Goal: Task Accomplishment & Management: Use online tool/utility

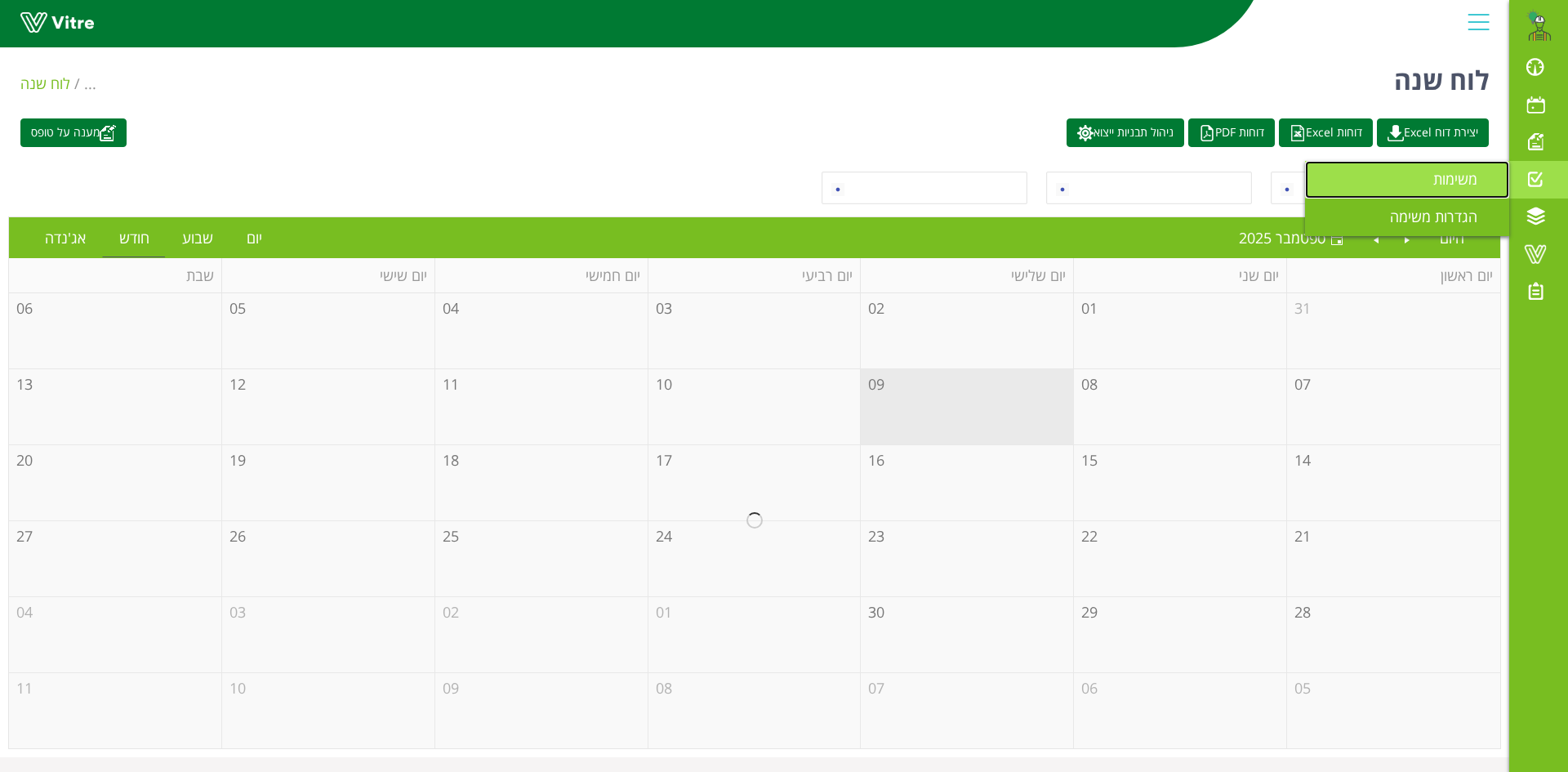
click at [1442, 179] on span "משימות" at bounding box center [1465, 179] width 64 height 19
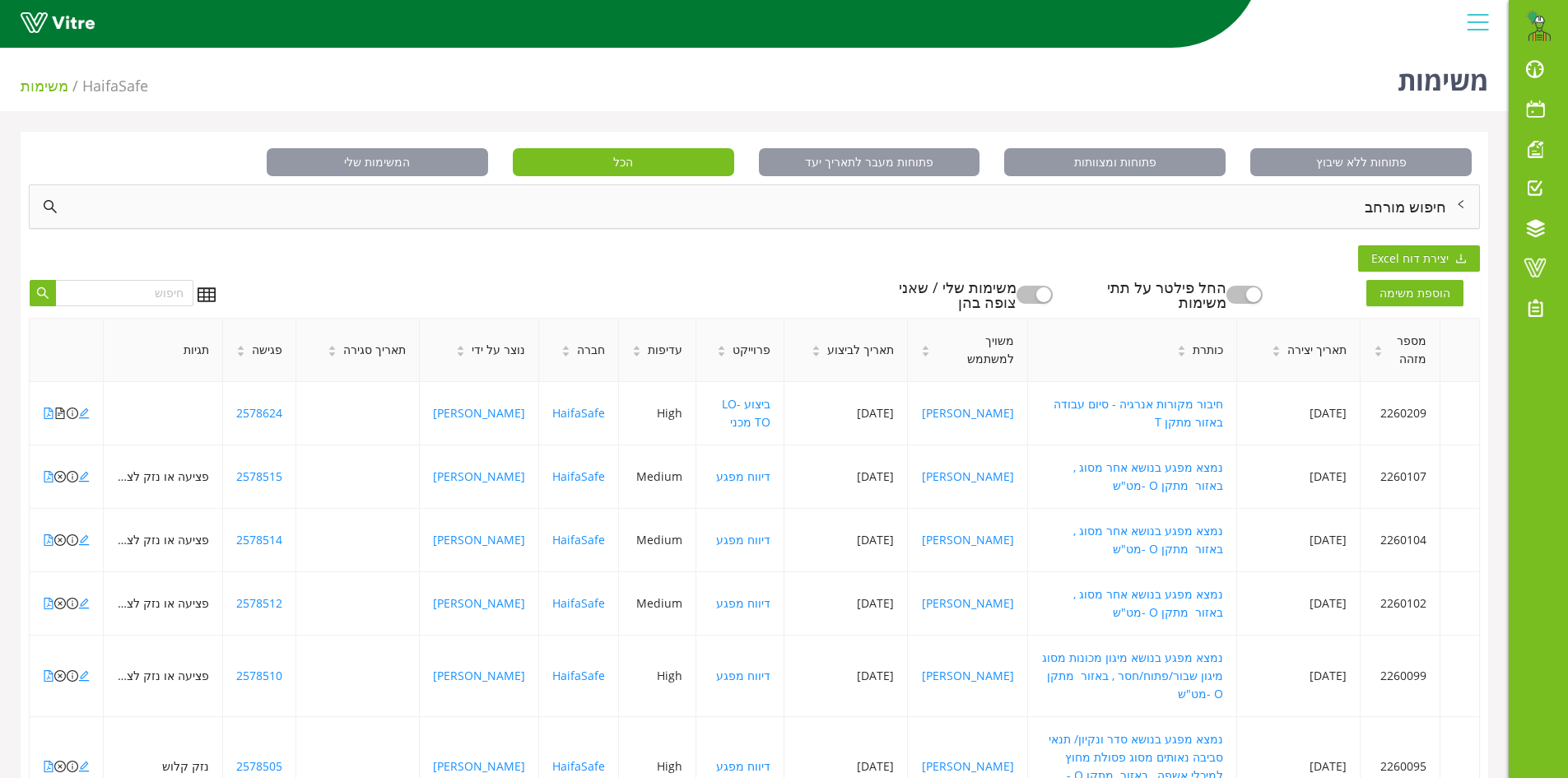
click at [1402, 204] on div "חיפוש מורחב" at bounding box center [754, 206] width 1449 height 43
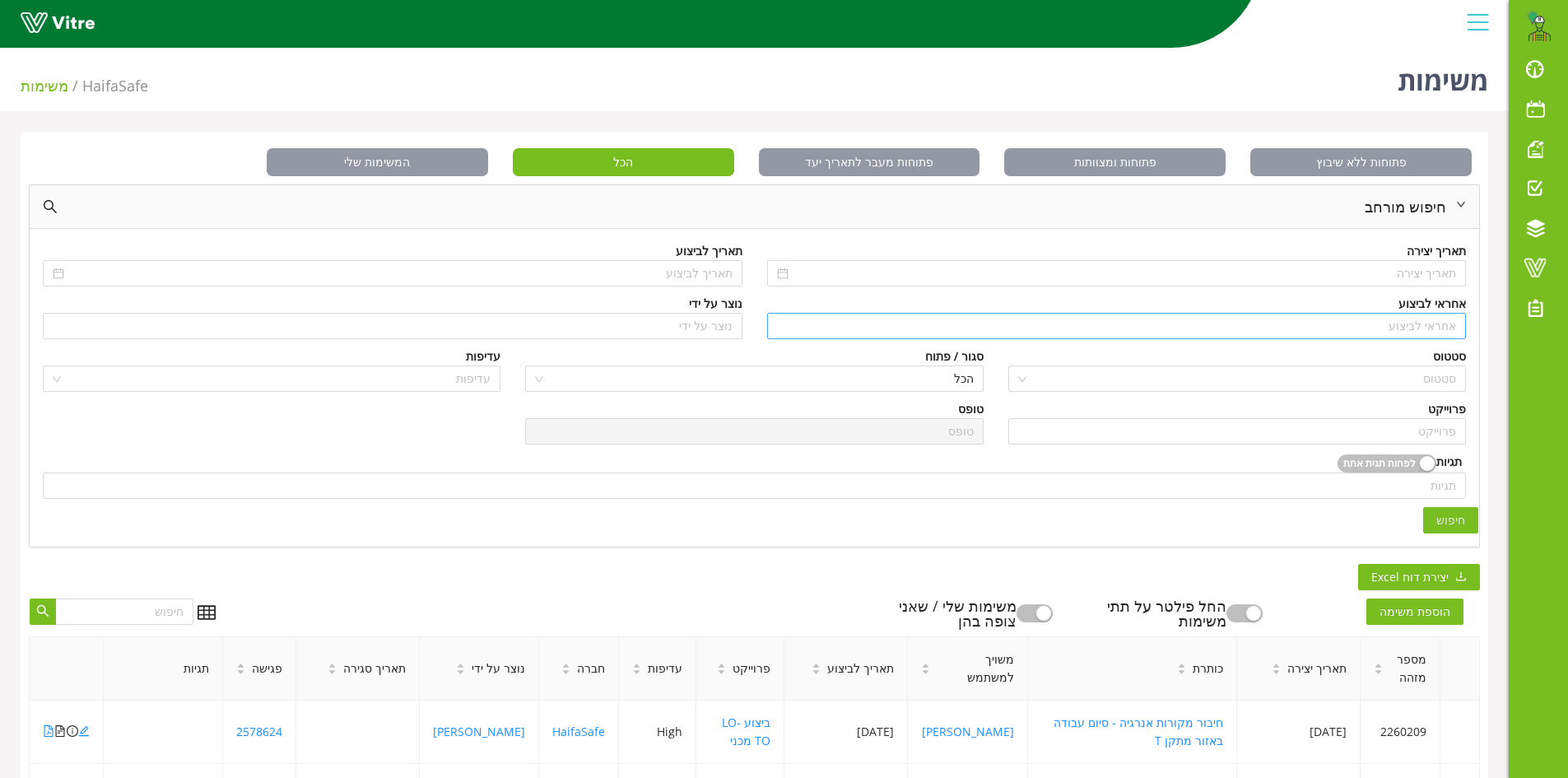
click at [1436, 325] on input "search" at bounding box center [1117, 325] width 680 height 24
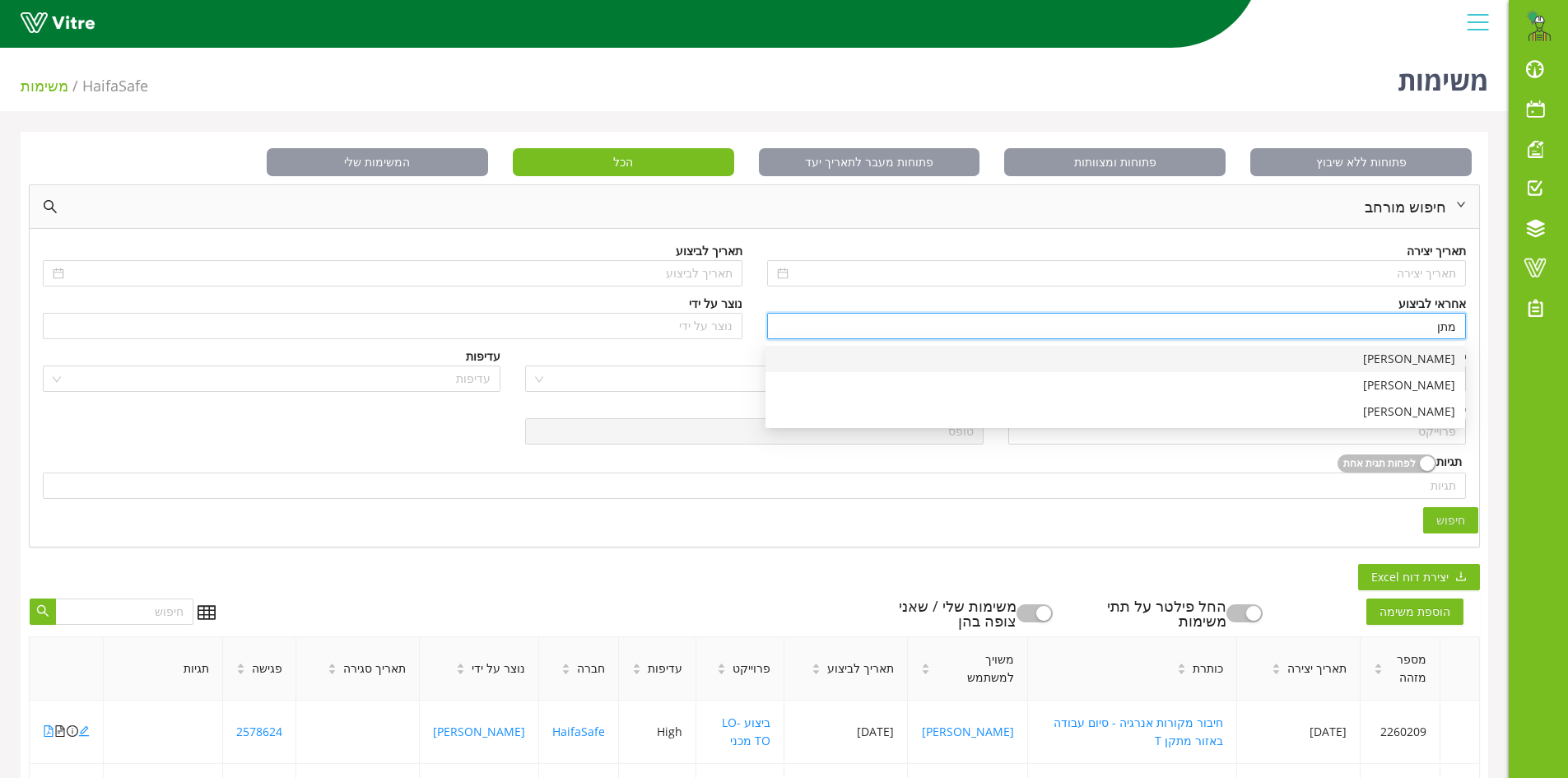
click at [1439, 364] on div "[PERSON_NAME]" at bounding box center [1115, 358] width 680 height 19
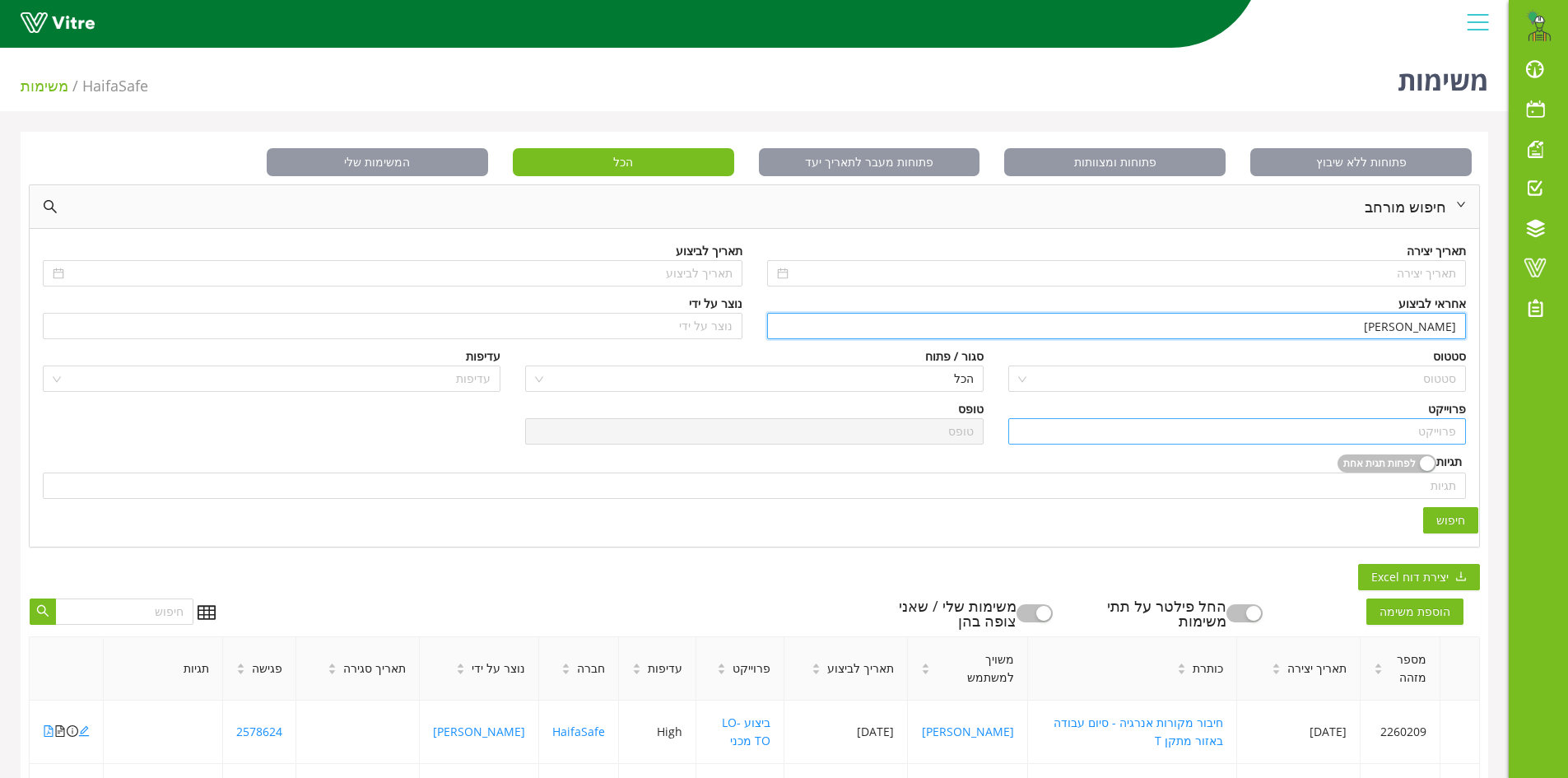
type input "[PERSON_NAME]"
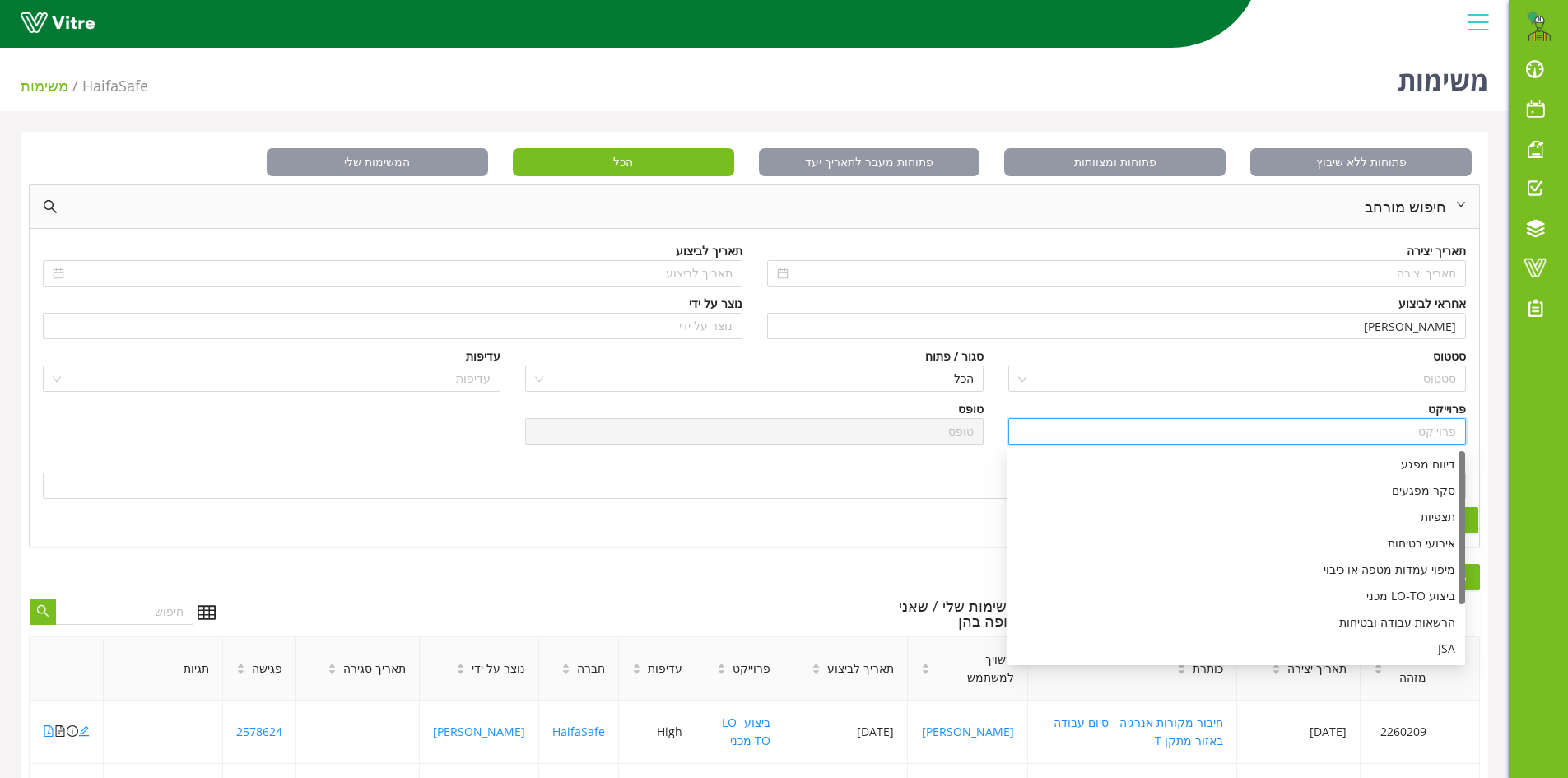
click at [1416, 427] on input "search" at bounding box center [1237, 430] width 438 height 24
click at [1422, 469] on div "דיווח מפגע" at bounding box center [1237, 463] width 438 height 19
type input "דיווח מפגע"
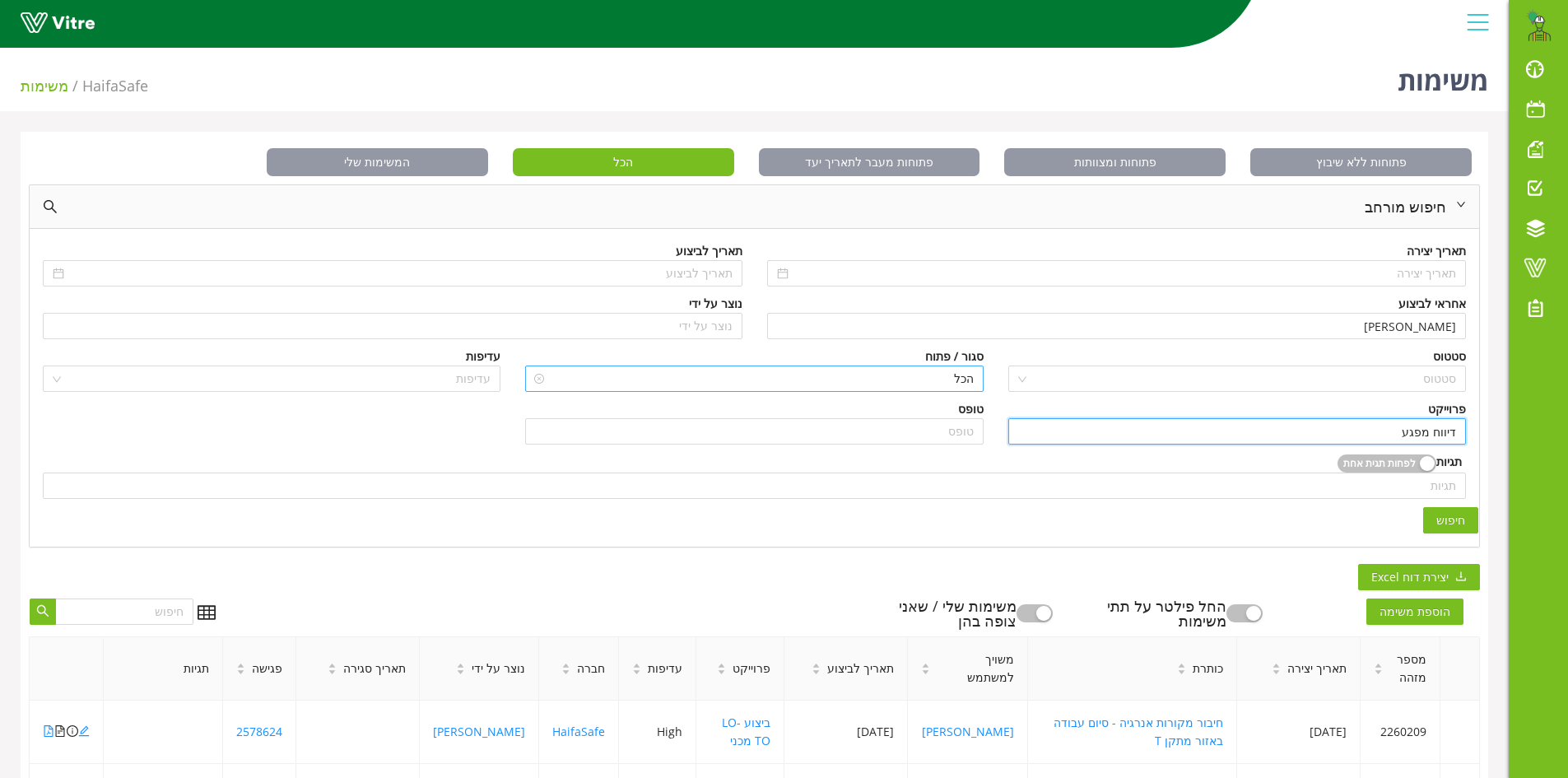
click at [933, 378] on span "הכל" at bounding box center [754, 378] width 438 height 24
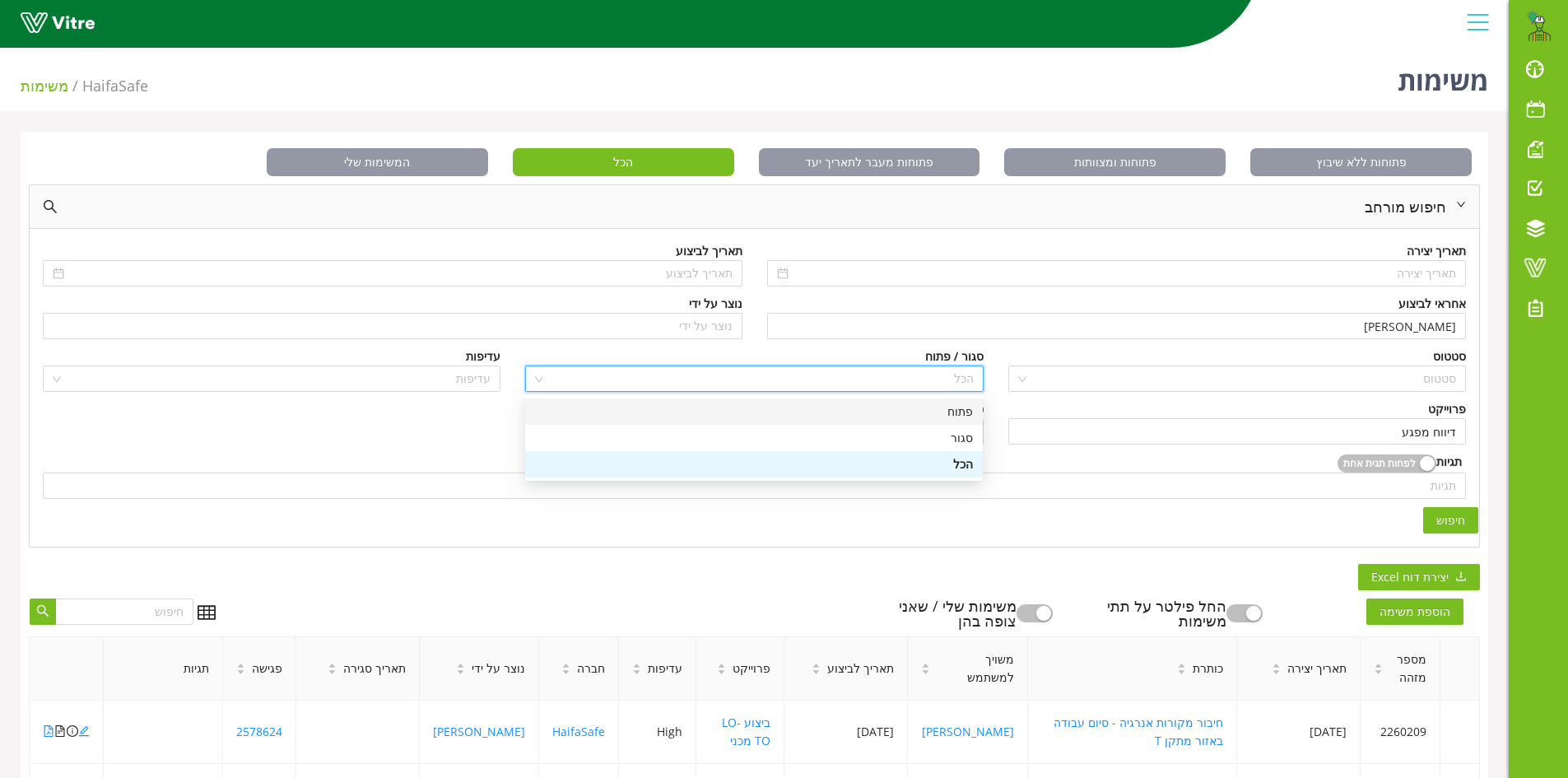
click at [954, 413] on div "פתוח" at bounding box center [754, 411] width 438 height 19
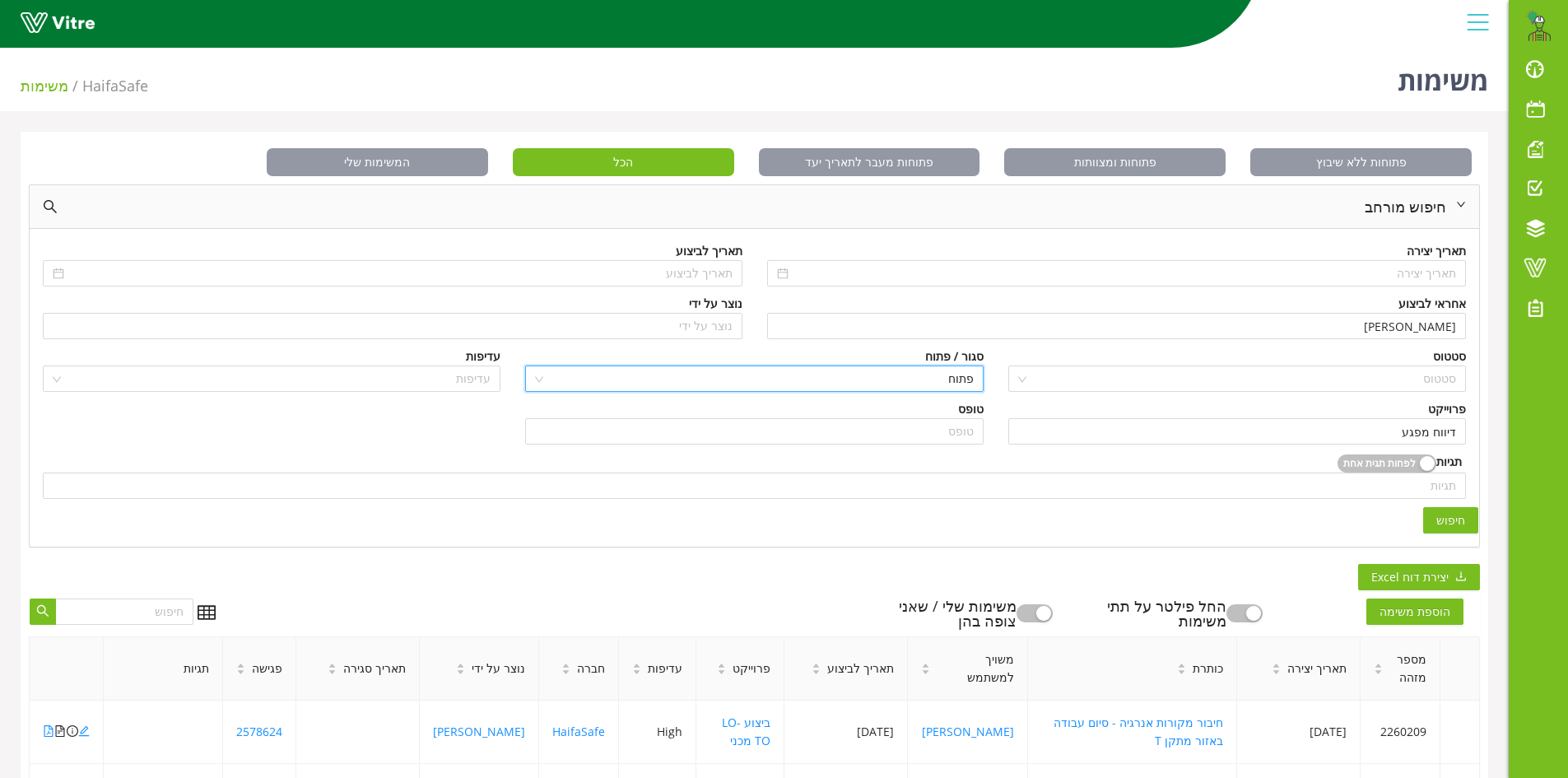
click at [1461, 516] on span "חיפוש" at bounding box center [1451, 520] width 29 height 19
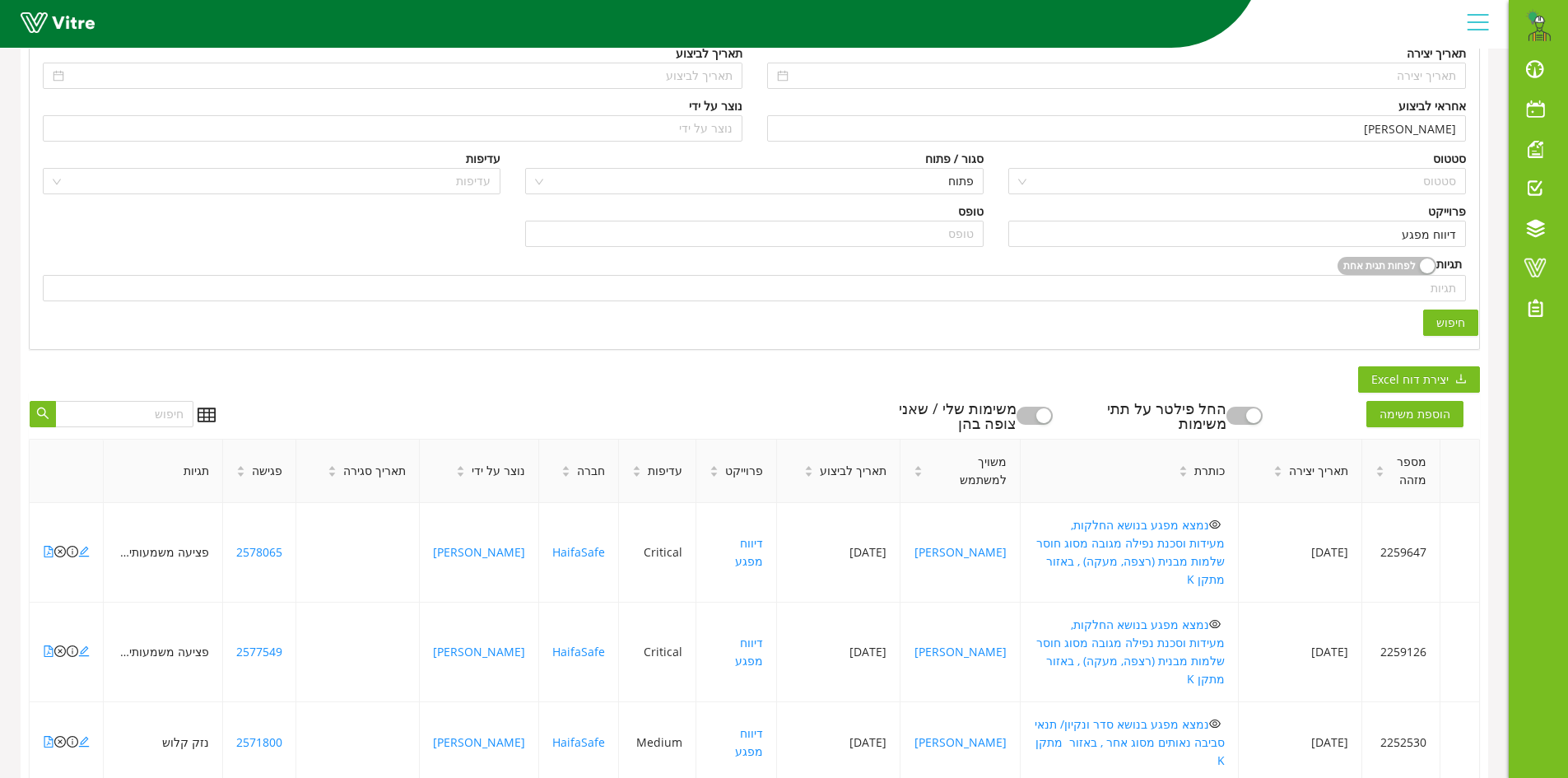
scroll to position [412, 0]
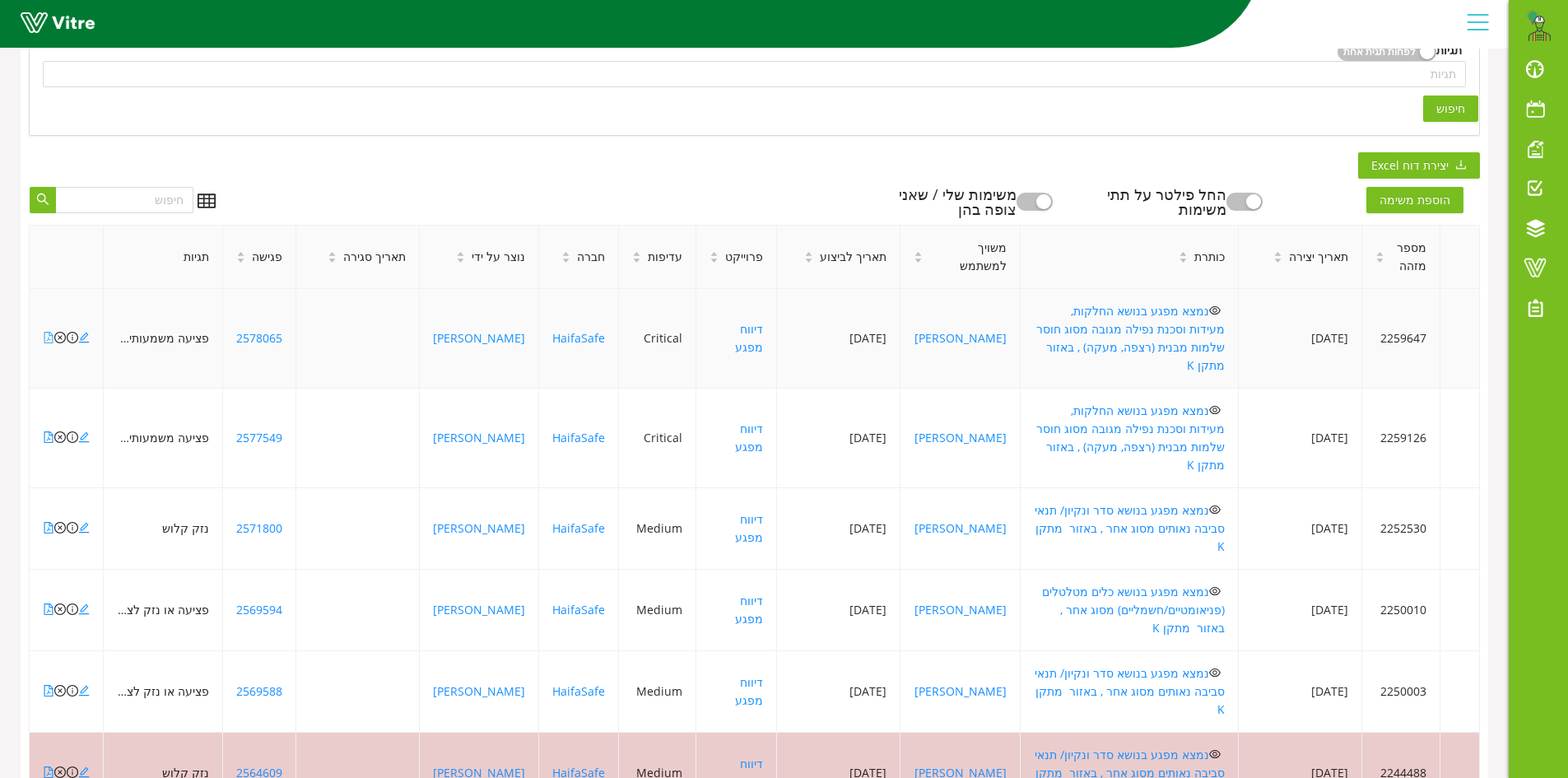
click at [48, 332] on icon "file-pdf" at bounding box center [49, 338] width 12 height 12
click at [60, 332] on icon "close-circle" at bounding box center [60, 338] width 12 height 12
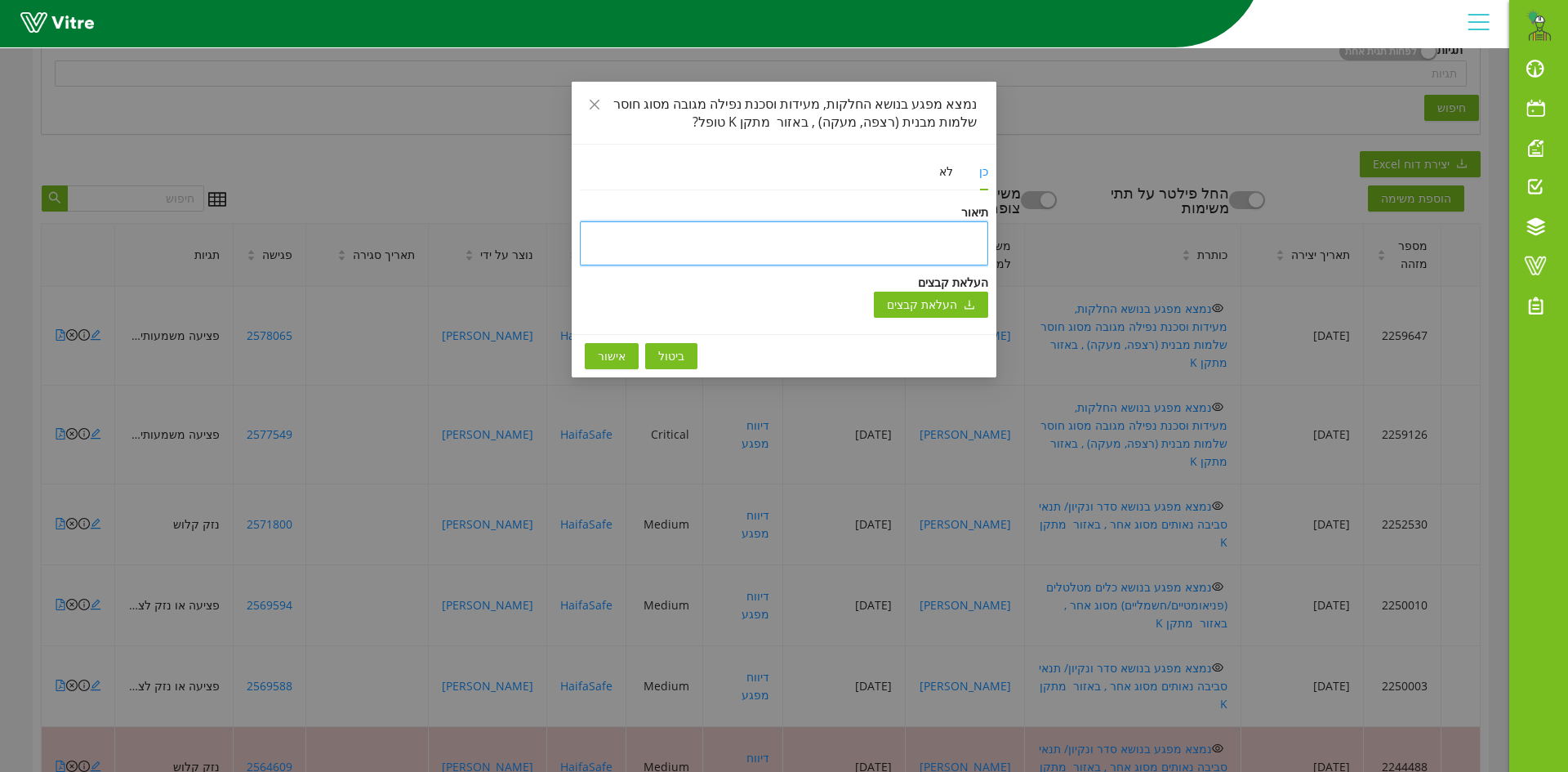
click at [858, 235] on textarea at bounding box center [784, 243] width 409 height 44
type textarea "ט"
type textarea "טו"
type textarea "טופ"
type textarea "טופל"
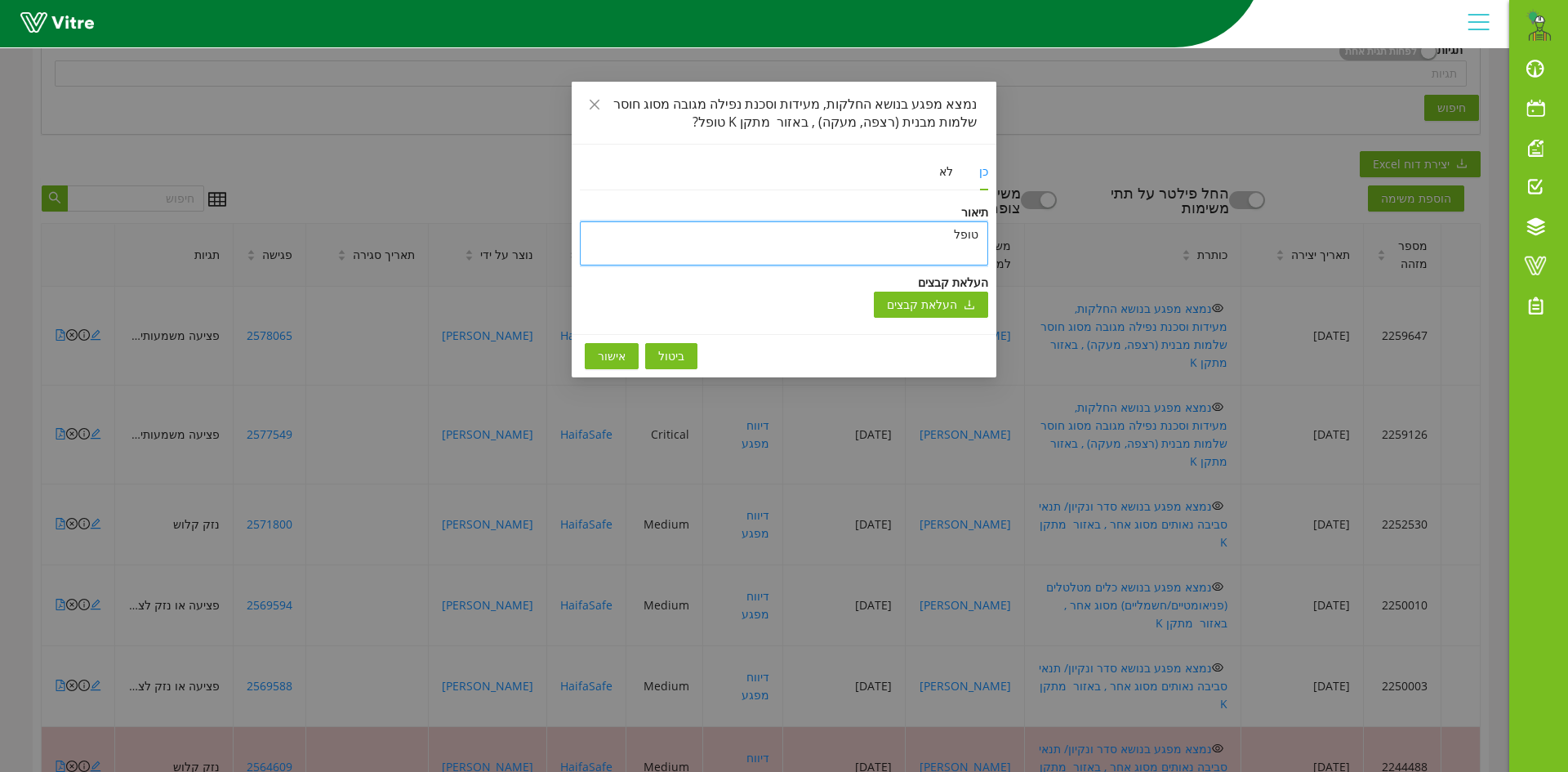
type textarea "טופל"
click at [601, 357] on span "אישור" at bounding box center [612, 356] width 28 height 18
